Goal: Task Accomplishment & Management: Use online tool/utility

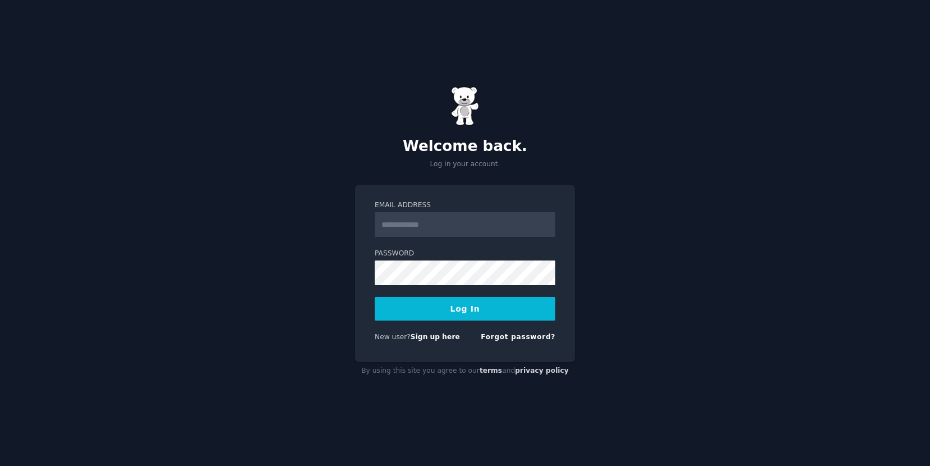
click at [434, 226] on input "Email Address" at bounding box center [465, 224] width 181 height 25
type input "**********"
click at [425, 338] on link "Sign up here" at bounding box center [435, 337] width 49 height 8
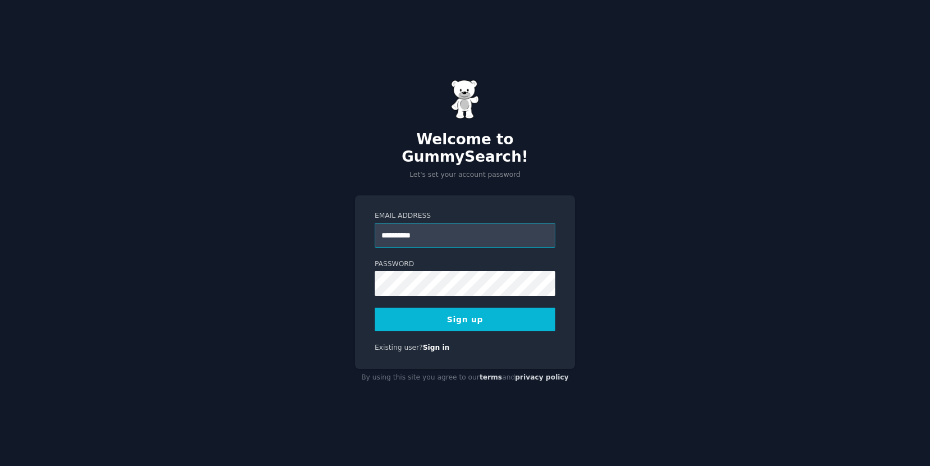
click at [429, 227] on input "**********" at bounding box center [465, 235] width 181 height 25
type input "**********"
click at [497, 308] on button "Sign up" at bounding box center [465, 320] width 181 height 24
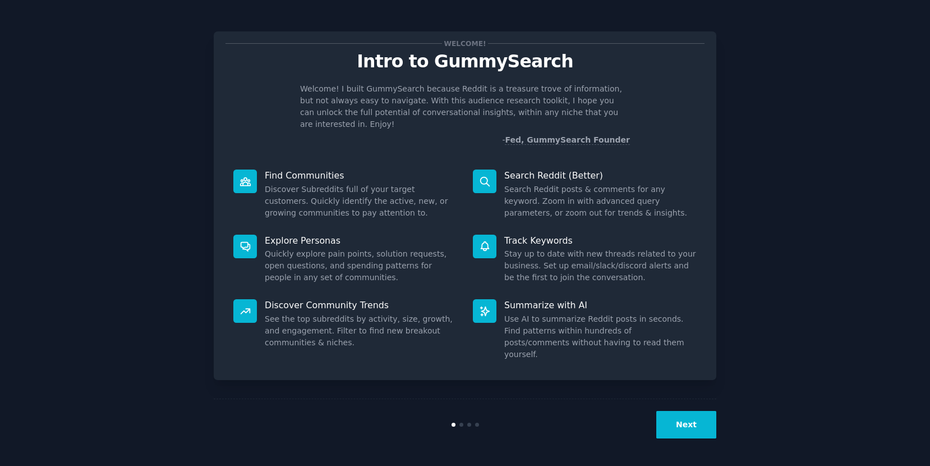
click at [684, 425] on button "Next" at bounding box center [687, 424] width 60 height 27
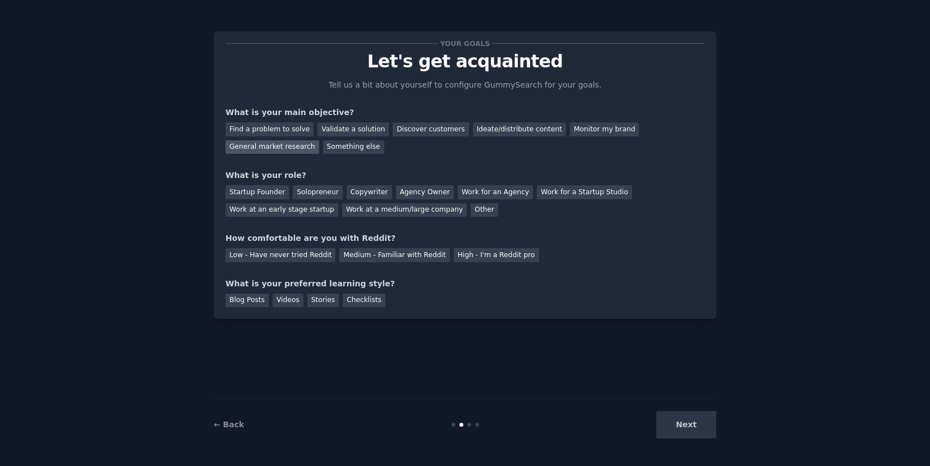
click at [319, 140] on div "General market research" at bounding box center [273, 147] width 94 height 14
click at [478, 125] on div "Ideate/distribute content" at bounding box center [519, 129] width 93 height 14
click at [256, 126] on div "Find a problem to solve" at bounding box center [270, 129] width 88 height 14
click at [319, 140] on div "General market research" at bounding box center [273, 147] width 94 height 14
click at [350, 192] on div "Copywriter" at bounding box center [369, 192] width 45 height 14
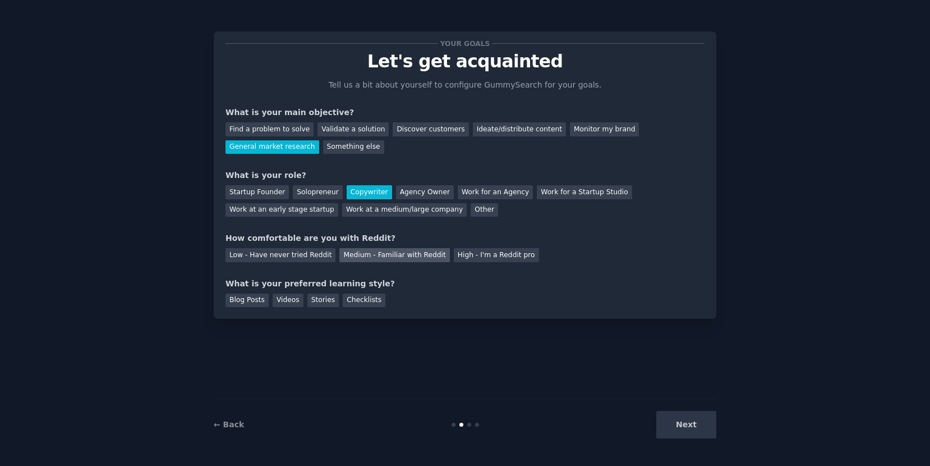
click at [361, 258] on div "Medium - Familiar with Reddit" at bounding box center [394, 255] width 110 height 14
click at [283, 302] on div "Videos" at bounding box center [288, 300] width 31 height 14
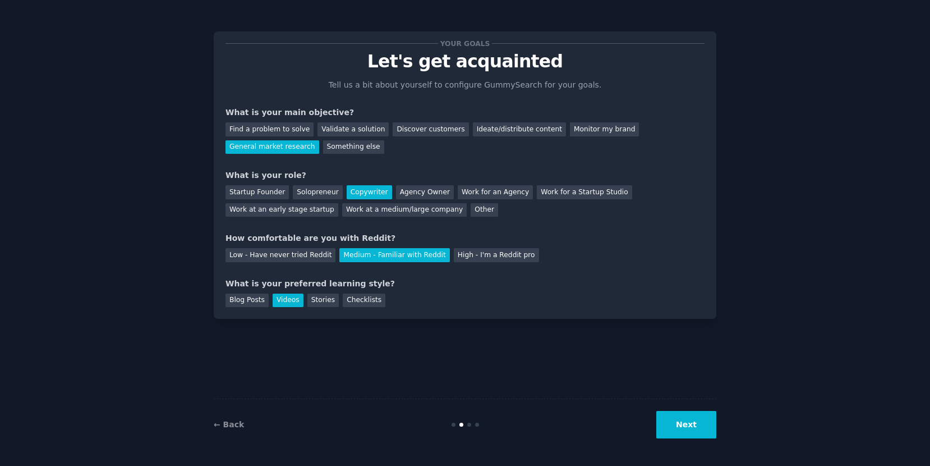
click at [690, 424] on button "Next" at bounding box center [687, 424] width 60 height 27
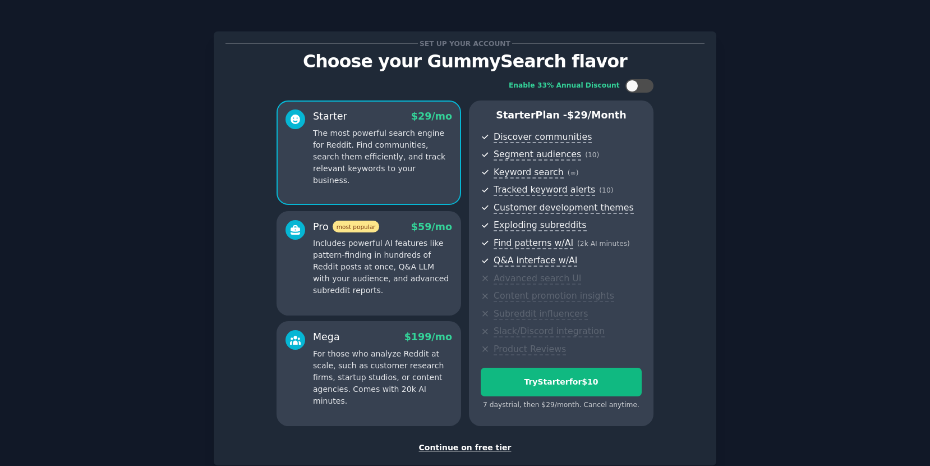
click at [501, 447] on div "Continue on free tier" at bounding box center [465, 448] width 479 height 12
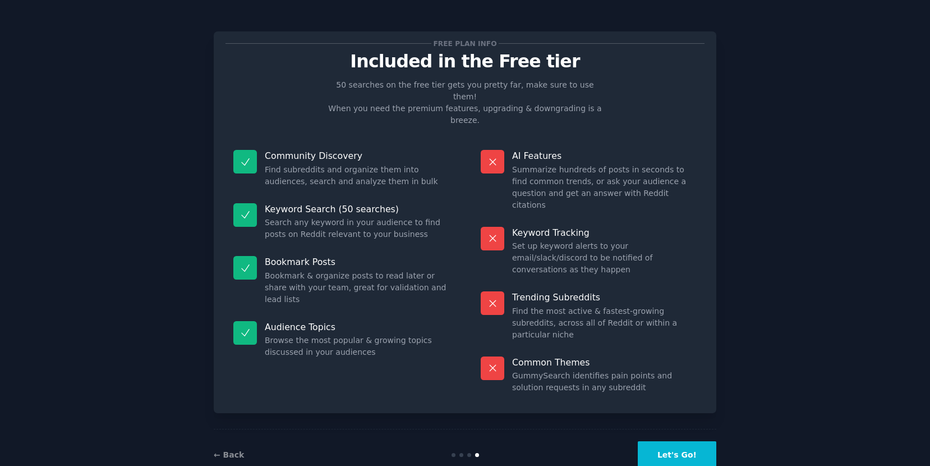
click at [685, 441] on button "Let's Go!" at bounding box center [677, 454] width 79 height 27
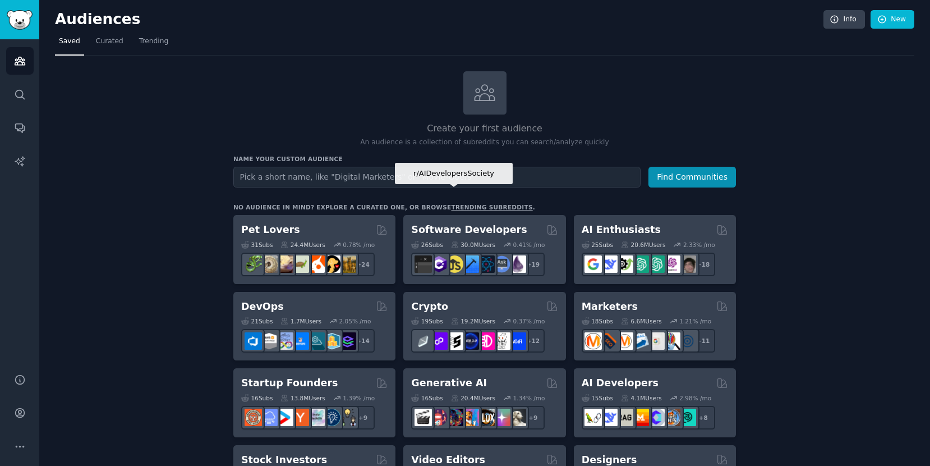
type input "a"
type input "t"
type input "fire protection"
click at [649, 167] on button "Find Communities" at bounding box center [693, 177] width 88 height 21
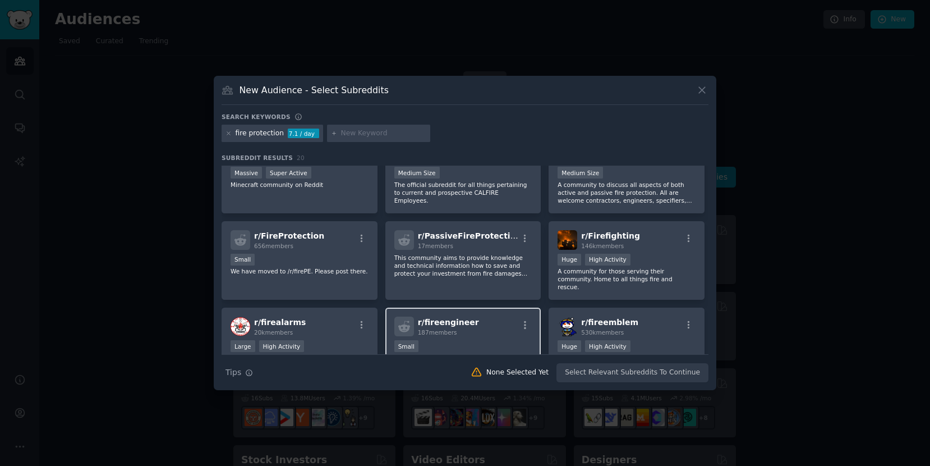
scroll to position [56, 0]
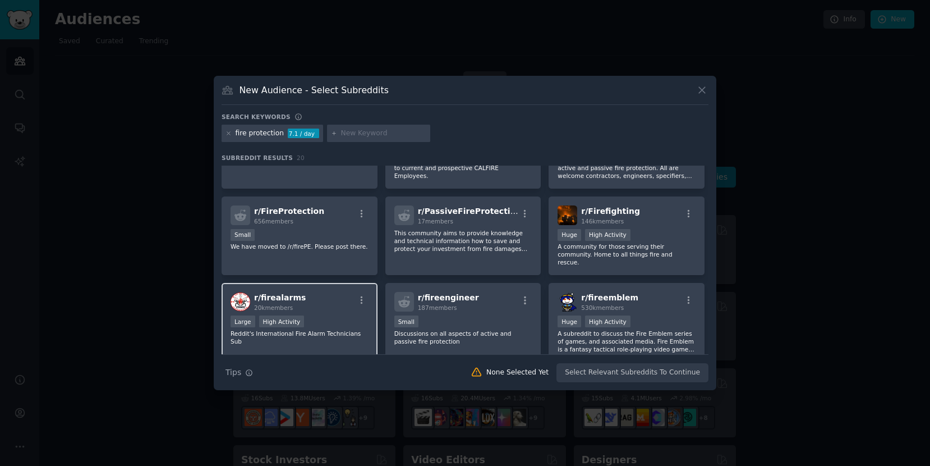
click at [325, 329] on p "Reddit's International Fire Alarm Technicians Sub" at bounding box center [300, 337] width 138 height 16
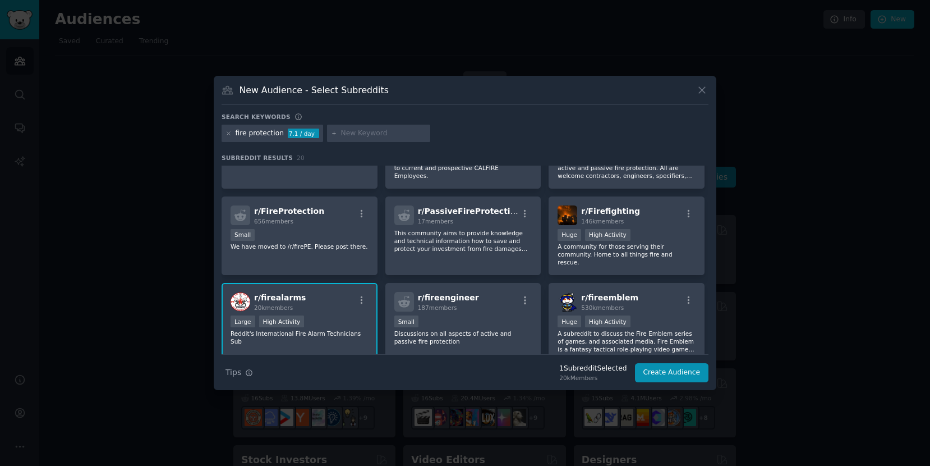
click at [293, 293] on span "r/ firealarms" at bounding box center [280, 297] width 52 height 9
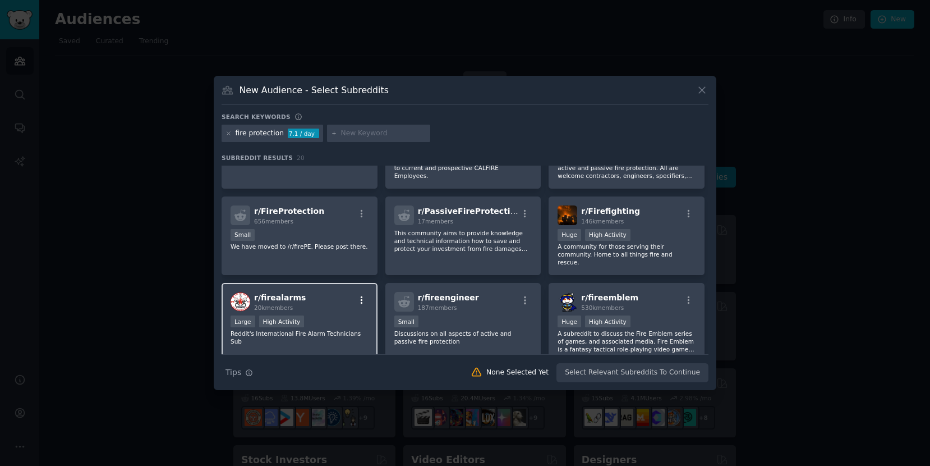
click at [365, 295] on icon "button" at bounding box center [362, 300] width 10 height 10
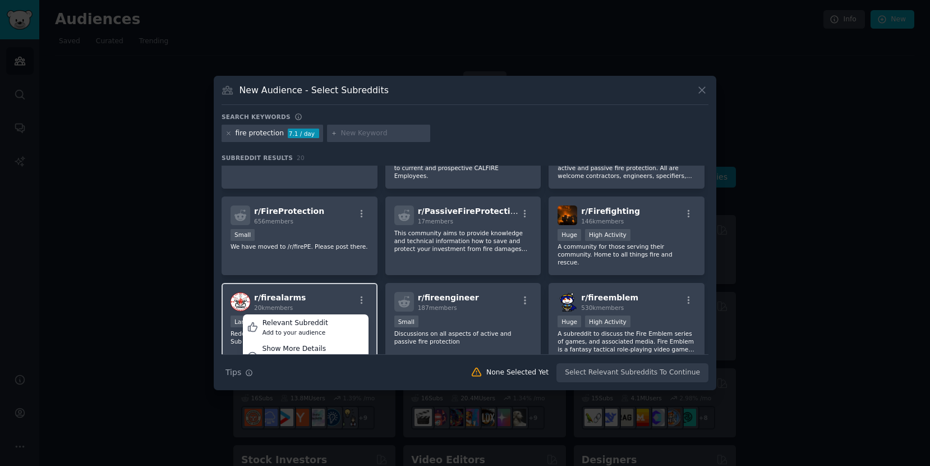
click at [273, 293] on span "r/ firealarms" at bounding box center [280, 297] width 52 height 9
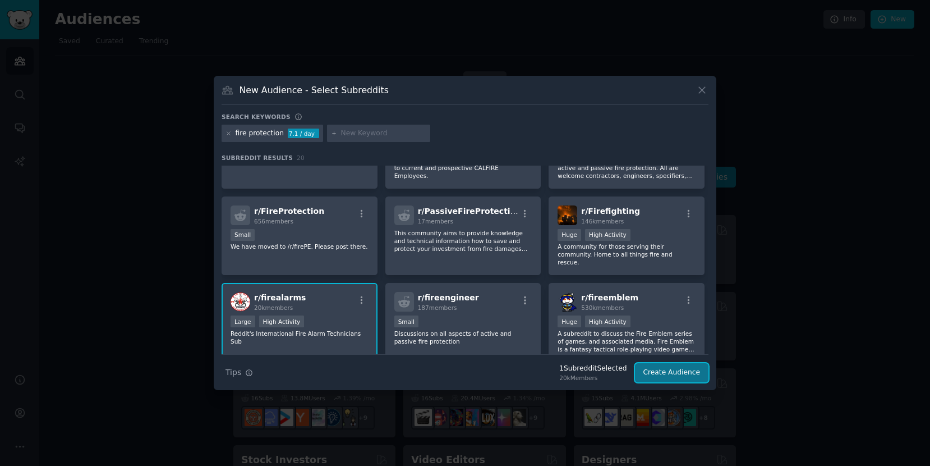
click at [659, 376] on button "Create Audience" at bounding box center [672, 372] width 74 height 19
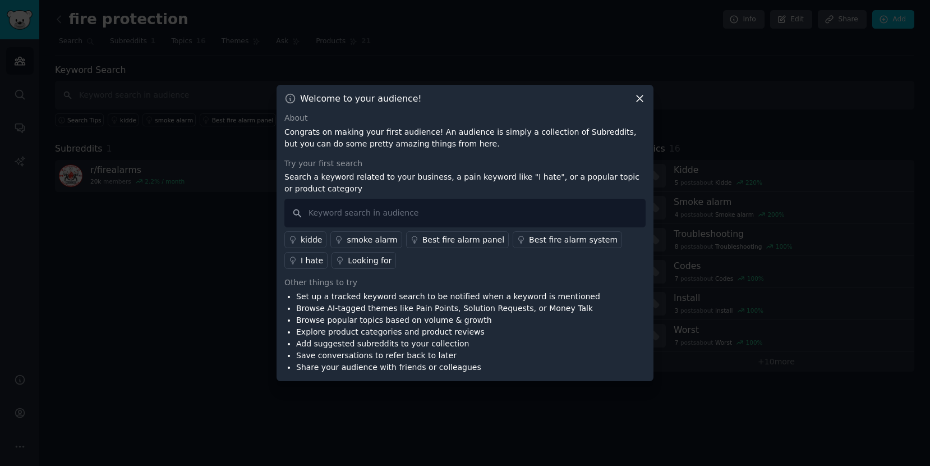
click at [639, 101] on icon at bounding box center [640, 99] width 12 height 12
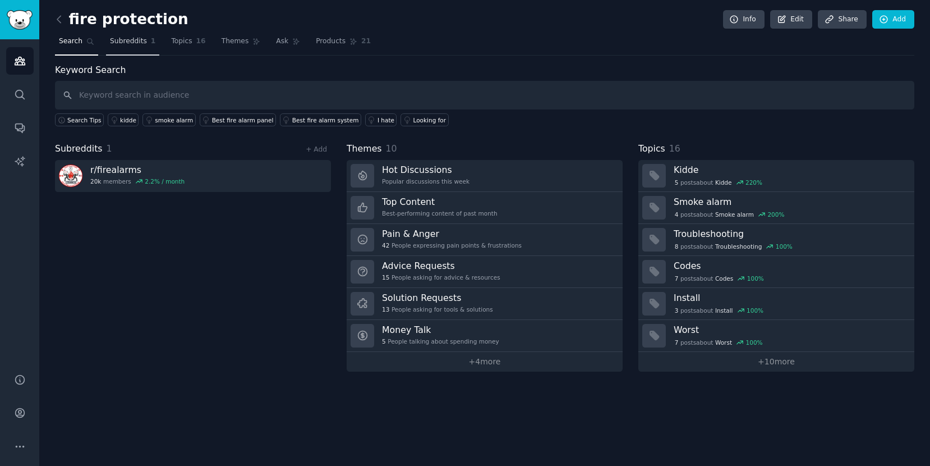
click at [118, 43] on span "Subreddits" at bounding box center [128, 41] width 37 height 10
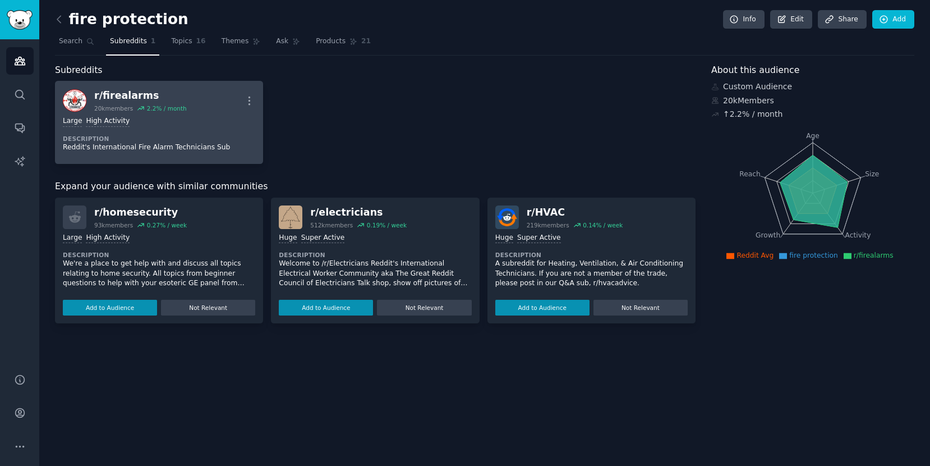
click at [134, 96] on div "r/ firealarms" at bounding box center [140, 96] width 93 height 14
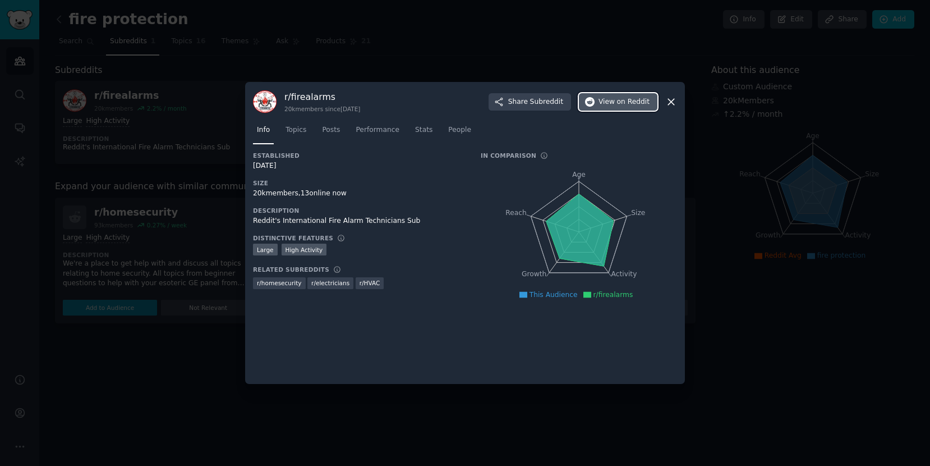
click at [622, 105] on span "on Reddit" at bounding box center [633, 102] width 33 height 10
